Goal: Use online tool/utility

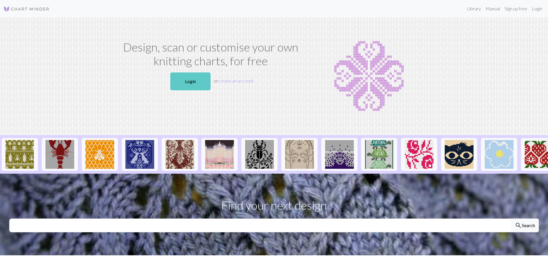
click at [196, 84] on link "Login" at bounding box center [190, 81] width 40 height 18
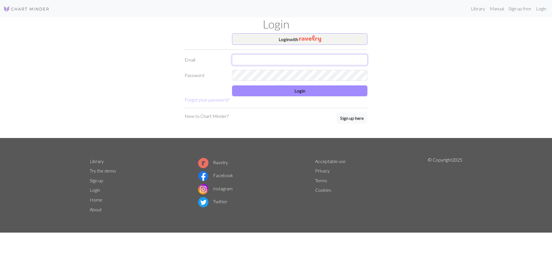
click at [250, 57] on input "text" at bounding box center [299, 59] width 135 height 11
type input "[EMAIL_ADDRESS][DOMAIN_NAME]"
click at [297, 92] on button "Login" at bounding box center [299, 90] width 135 height 11
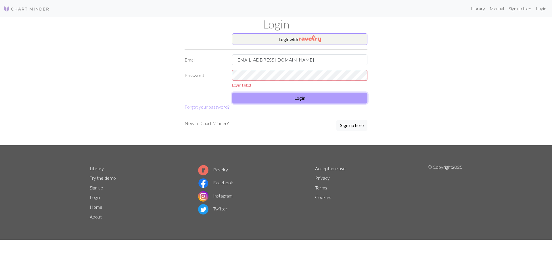
click at [316, 100] on form "Login with Email [EMAIL_ADDRESS][DOMAIN_NAME] Password Login failed Login Forgo…" at bounding box center [276, 71] width 183 height 77
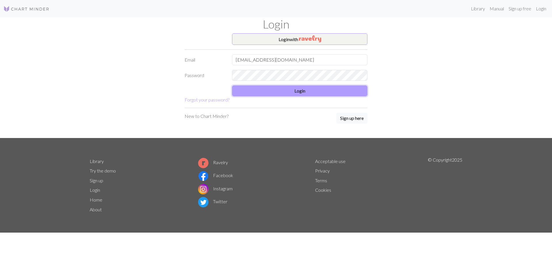
click at [309, 95] on button "Login" at bounding box center [299, 90] width 135 height 11
click at [304, 95] on button "Login" at bounding box center [299, 90] width 135 height 11
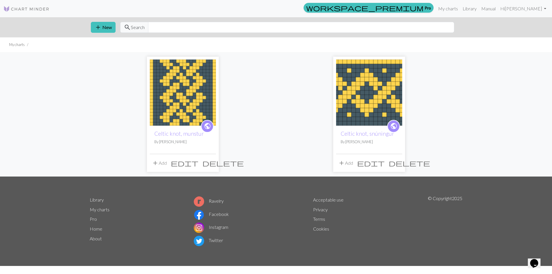
click at [177, 91] on img at bounding box center [183, 93] width 66 height 66
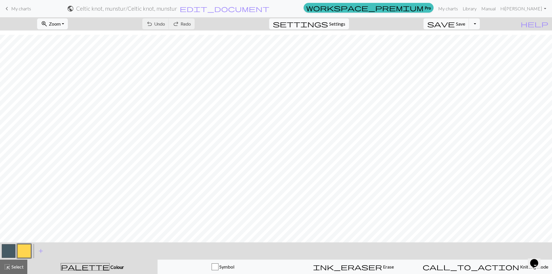
scroll to position [152, 0]
click at [520, 268] on span "Knitting mode" at bounding box center [534, 266] width 29 height 5
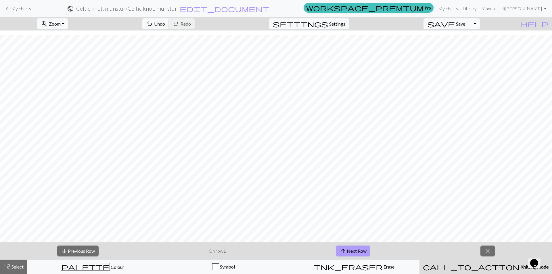
click at [359, 251] on button "arrow_upward Next Row" at bounding box center [353, 251] width 34 height 11
click at [361, 251] on button "arrow_upward Next Row" at bounding box center [353, 251] width 34 height 11
click at [346, 252] on span "arrow_upward" at bounding box center [343, 251] width 7 height 8
click at [362, 252] on button "arrow_upward Next Row" at bounding box center [353, 251] width 34 height 11
click at [355, 252] on button "arrow_upward Next Row" at bounding box center [353, 251] width 34 height 11
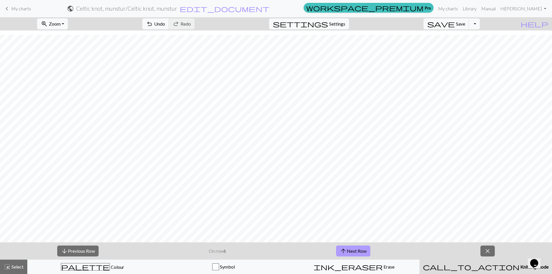
click at [357, 249] on button "arrow_upward Next Row" at bounding box center [353, 251] width 34 height 11
click at [362, 250] on button "arrow_upward Next Row" at bounding box center [353, 251] width 34 height 11
